Goal: Find specific page/section: Find specific page/section

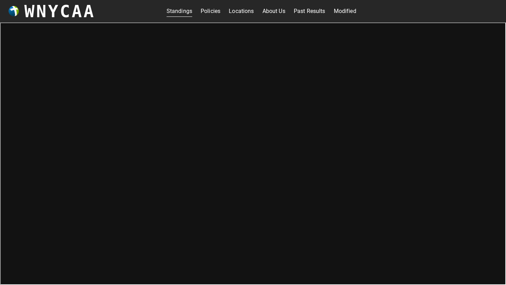
click at [347, 10] on link "Modified" at bounding box center [345, 11] width 22 height 11
click at [184, 17] on link "Standings" at bounding box center [179, 11] width 26 height 11
